Goal: Task Accomplishment & Management: Manage account settings

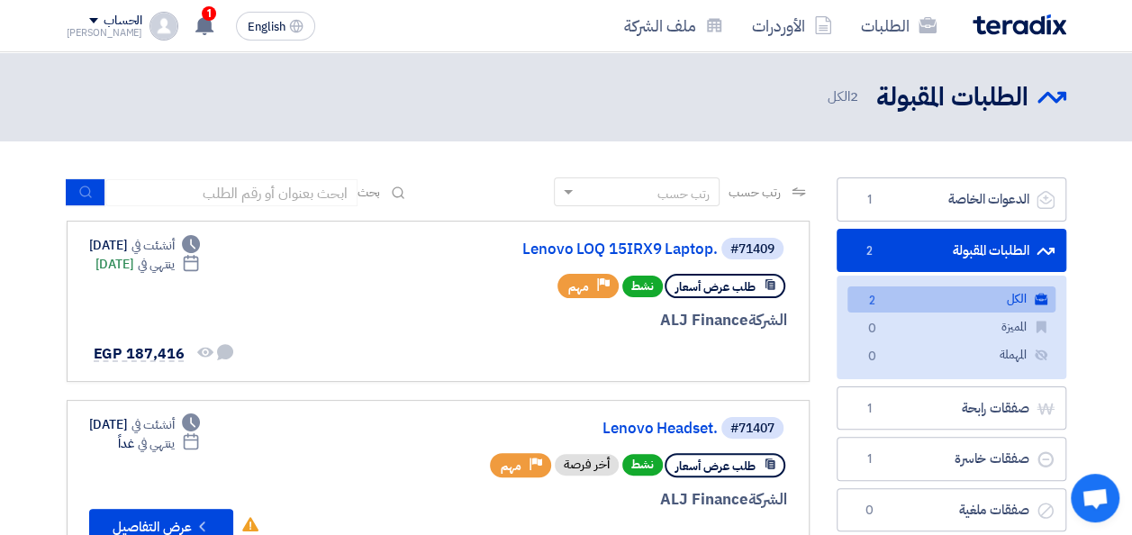
click at [1022, 31] on img at bounding box center [1020, 24] width 94 height 21
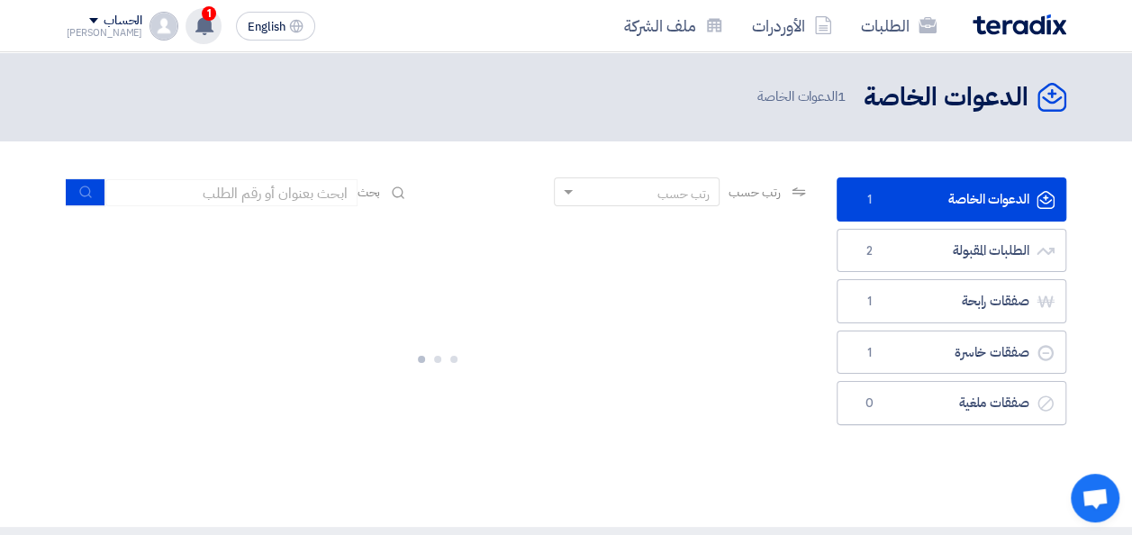
click at [195, 19] on icon at bounding box center [205, 25] width 20 height 20
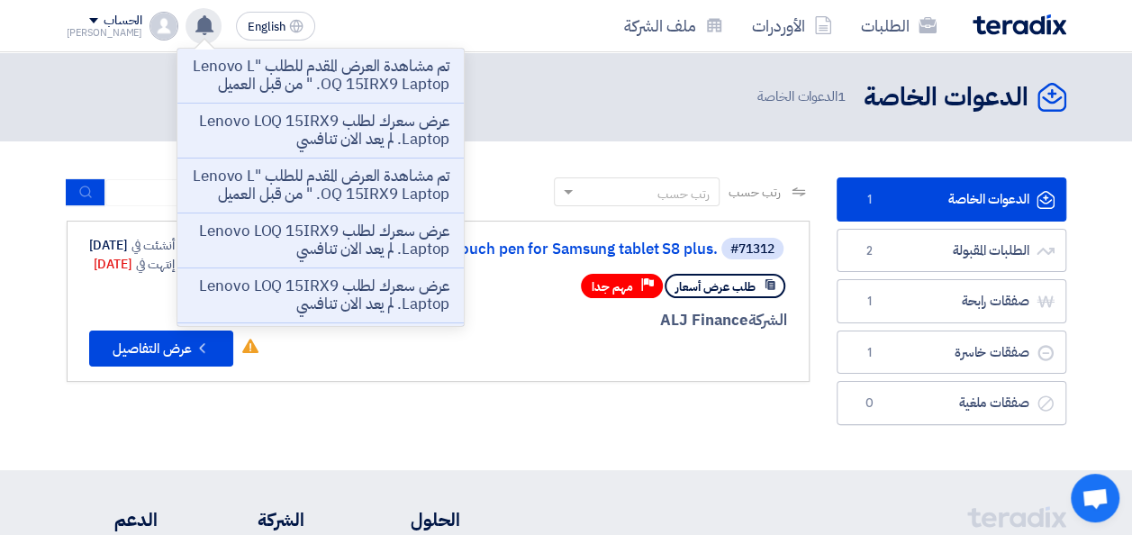
click at [195, 26] on use at bounding box center [204, 25] width 18 height 20
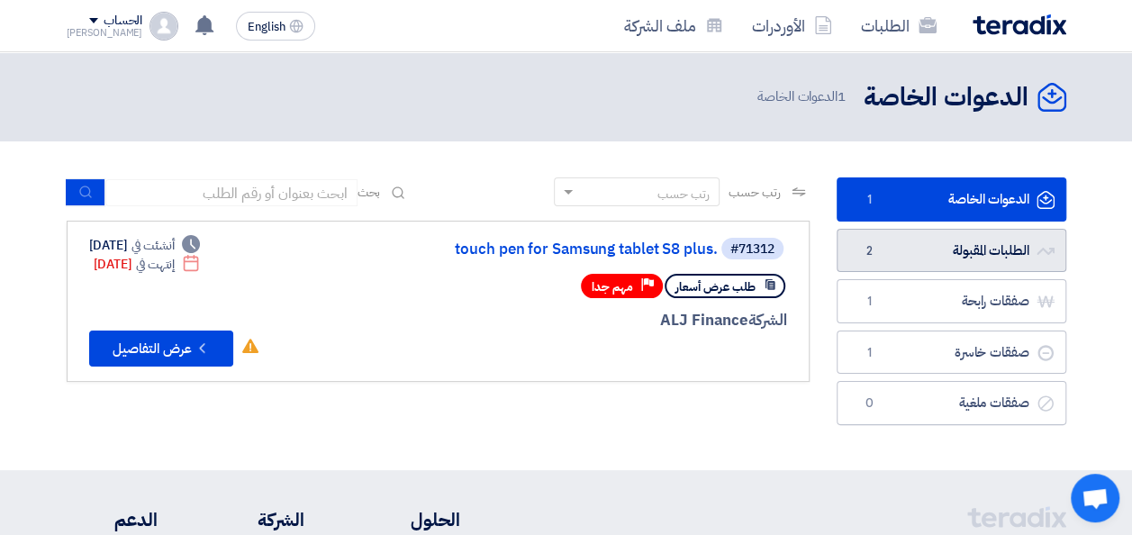
click at [922, 260] on link "الطلبات المقبولة الطلبات المقبولة 2" at bounding box center [952, 251] width 230 height 44
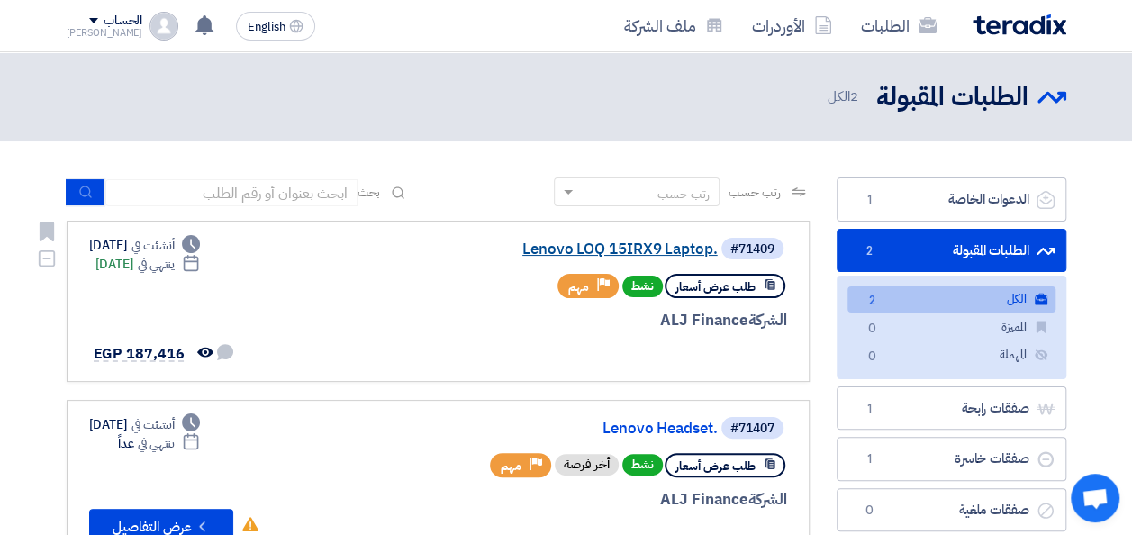
click at [572, 247] on link "Lenovo LOQ 15IRX9 Laptop." at bounding box center [538, 249] width 360 height 16
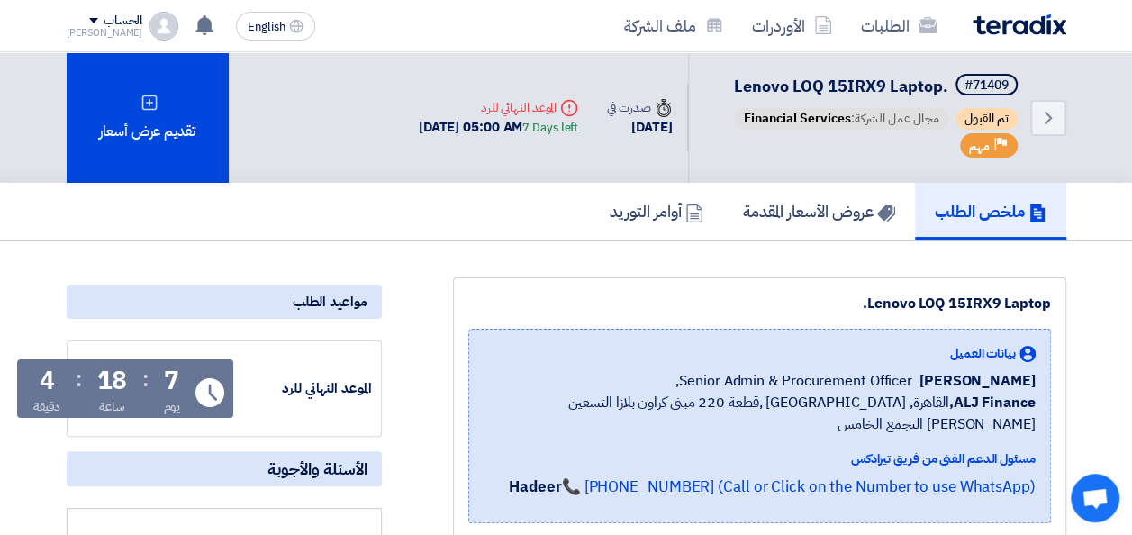
click at [1025, 27] on img at bounding box center [1020, 24] width 94 height 21
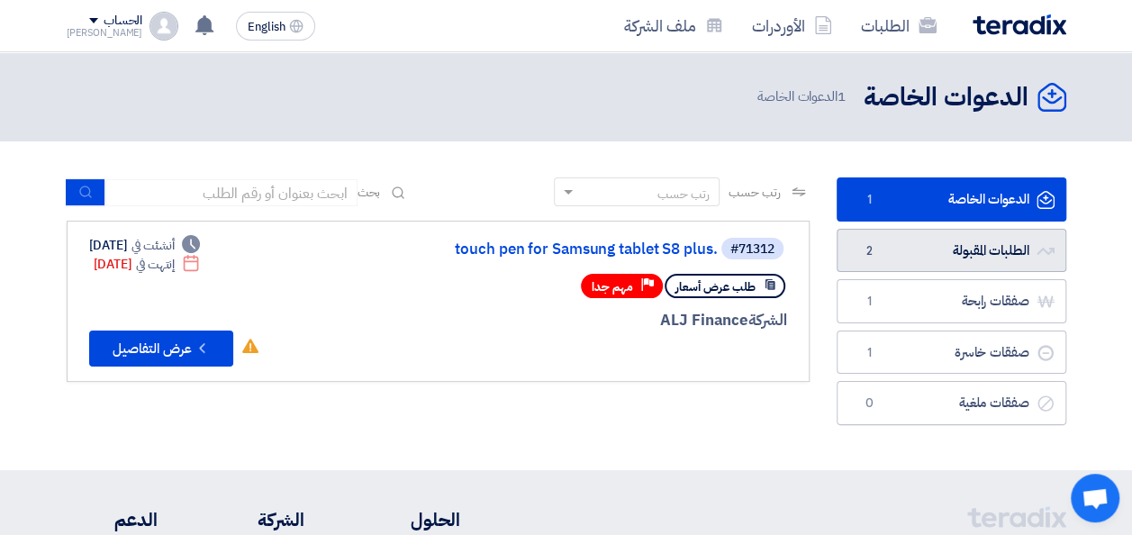
click at [948, 261] on link "الطلبات المقبولة الطلبات المقبولة 2" at bounding box center [952, 251] width 230 height 44
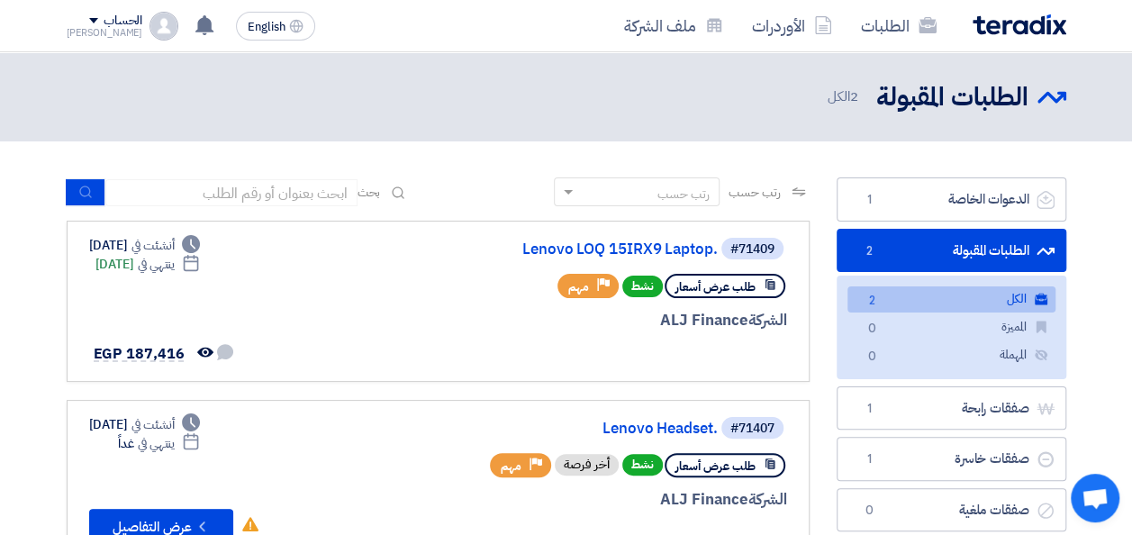
click at [1009, 25] on img at bounding box center [1020, 24] width 94 height 21
